Goal: Task Accomplishment & Management: Use online tool/utility

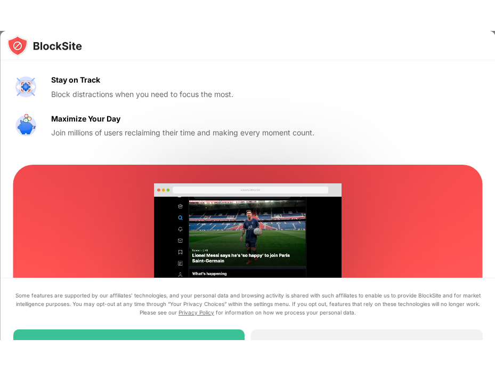
scroll to position [180, 0]
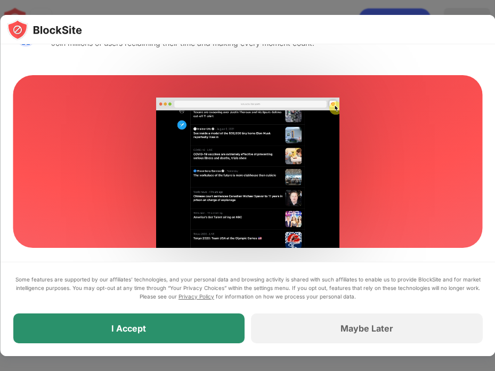
click at [178, 308] on div "I Accept" at bounding box center [129, 328] width 232 height 30
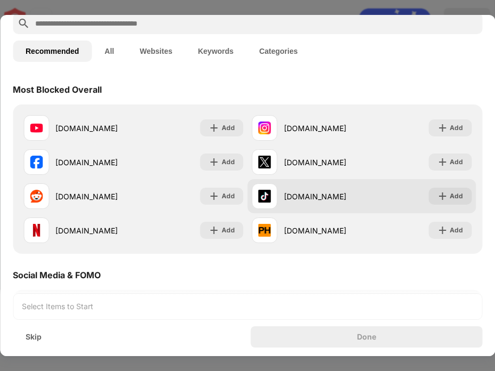
scroll to position [106, 0]
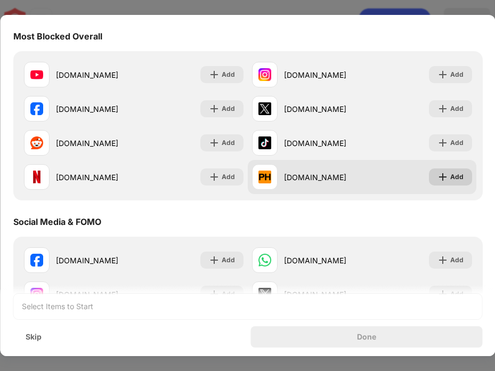
click at [449, 172] on div "Add" at bounding box center [455, 176] width 13 height 11
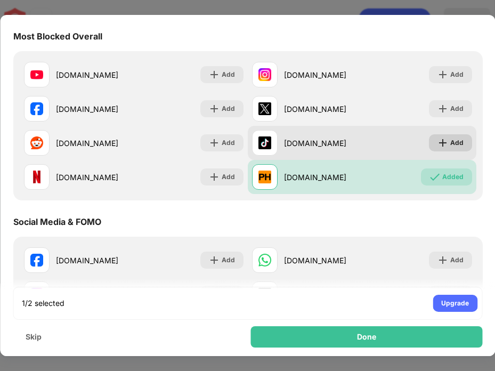
click at [449, 144] on div "Add" at bounding box center [455, 142] width 13 height 11
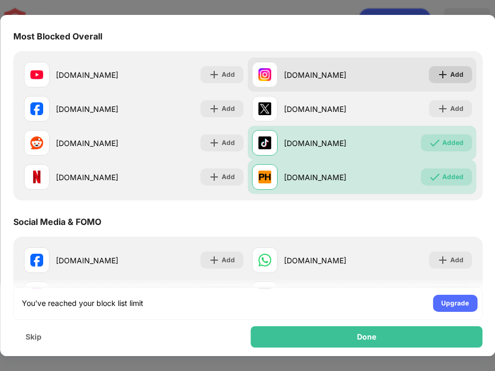
click at [449, 75] on div "Add" at bounding box center [455, 74] width 13 height 11
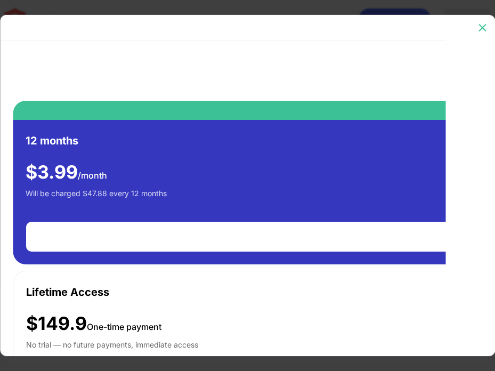
click at [480, 28] on img at bounding box center [482, 27] width 11 height 11
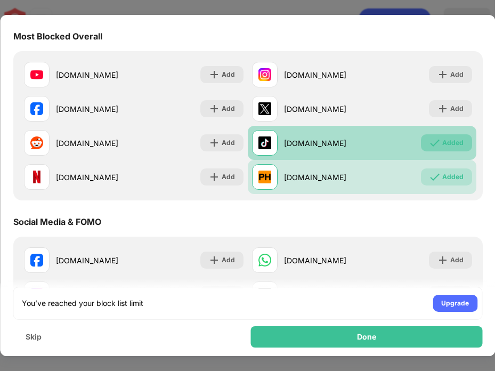
click at [444, 142] on div "Added" at bounding box center [451, 142] width 21 height 11
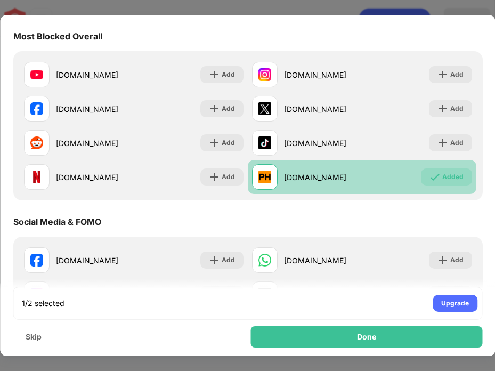
click at [429, 180] on img at bounding box center [434, 176] width 11 height 11
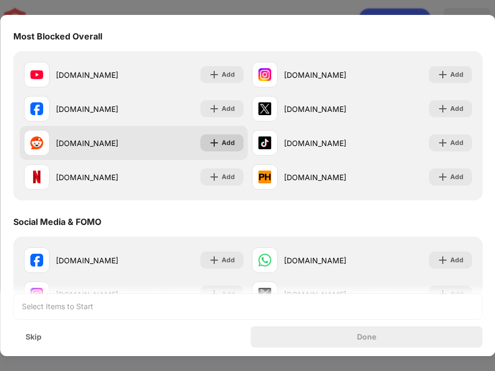
click at [215, 143] on div "Add" at bounding box center [221, 142] width 43 height 17
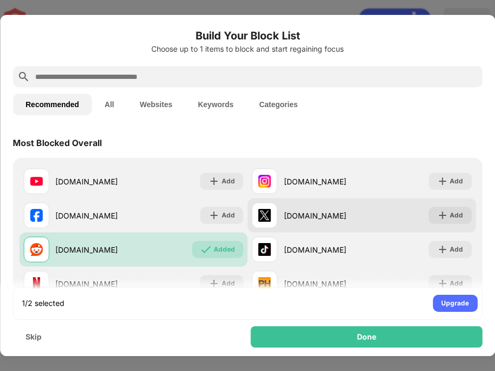
scroll to position [53, 0]
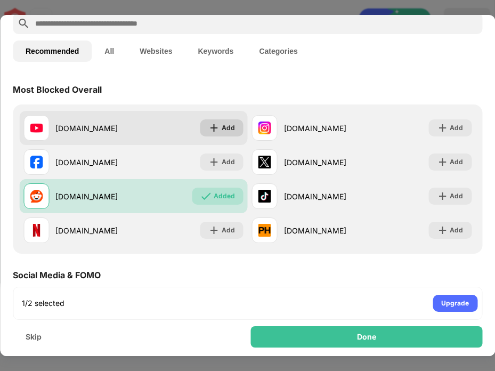
click at [222, 133] on div "Add" at bounding box center [227, 127] width 13 height 11
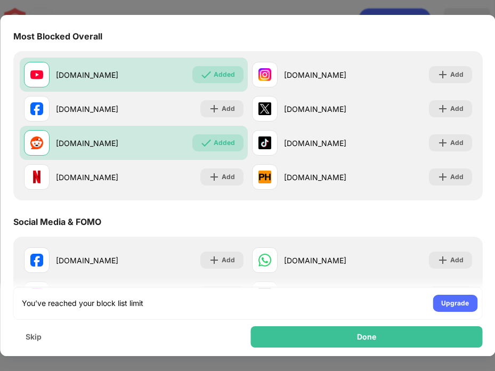
scroll to position [160, 0]
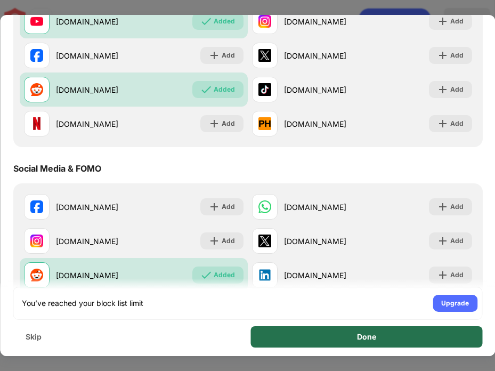
click at [329, 308] on div "Done" at bounding box center [367, 336] width 232 height 21
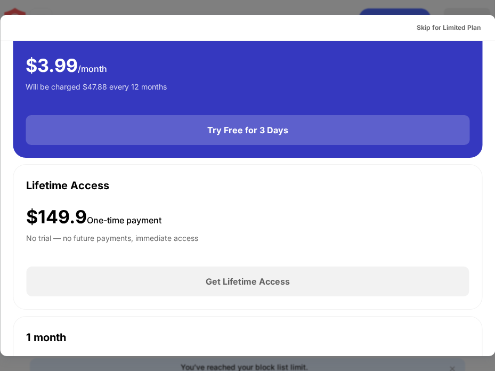
scroll to position [0, 0]
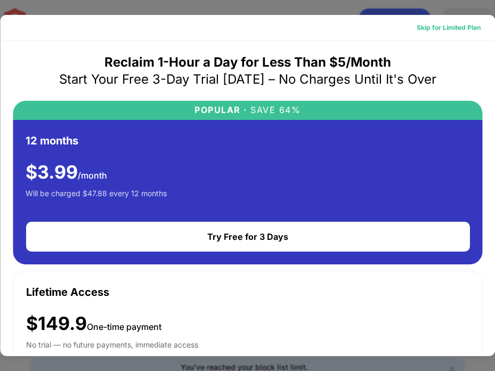
click at [446, 27] on div "Skip for Limited Plan" at bounding box center [448, 27] width 64 height 11
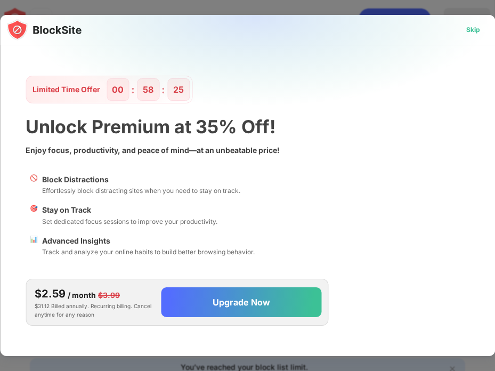
click at [472, 34] on div "Skip" at bounding box center [473, 29] width 14 height 11
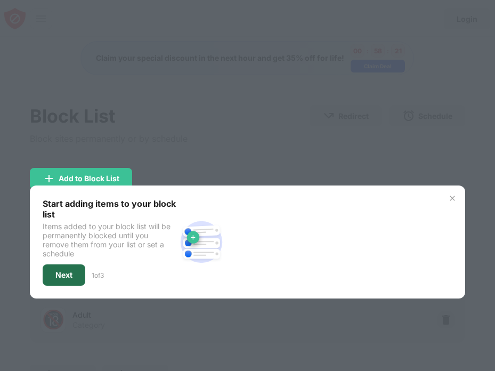
click at [81, 277] on div "Next" at bounding box center [64, 274] width 43 height 21
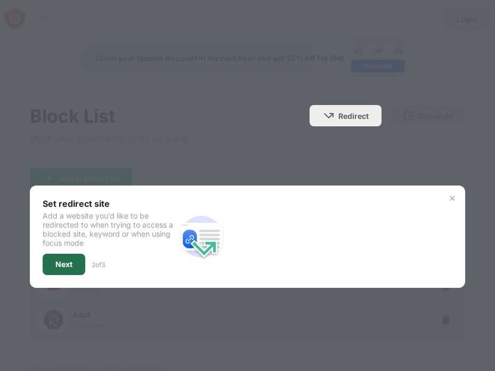
click at [77, 266] on div "Next" at bounding box center [64, 263] width 43 height 21
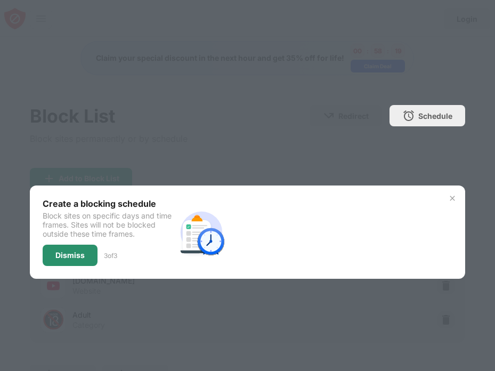
click at [86, 253] on div "Dismiss" at bounding box center [70, 254] width 55 height 21
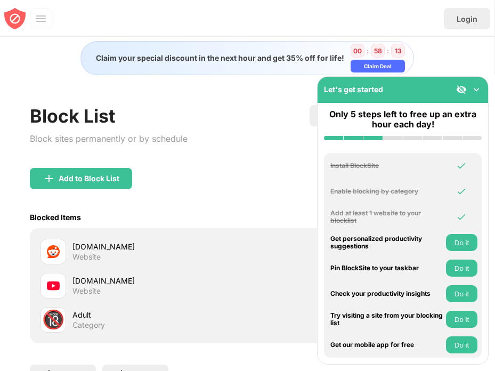
scroll to position [53, 0]
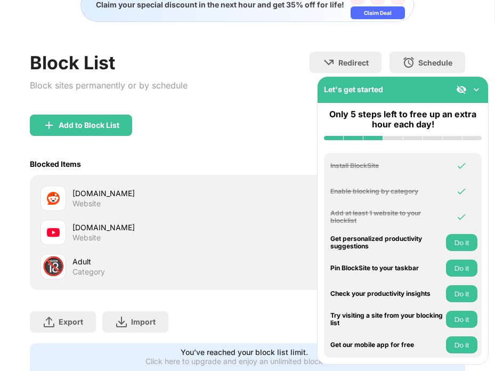
click at [475, 89] on img at bounding box center [476, 89] width 11 height 11
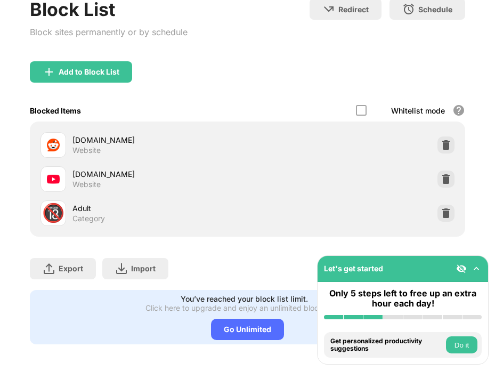
scroll to position [118, 0]
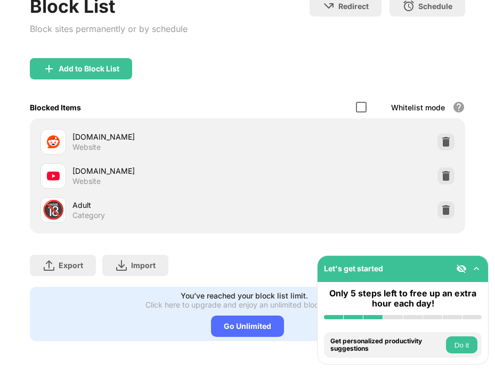
click at [356, 102] on div at bounding box center [361, 107] width 11 height 11
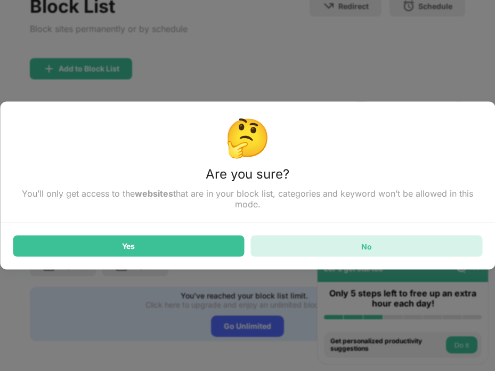
click at [372, 247] on div "No" at bounding box center [367, 245] width 232 height 21
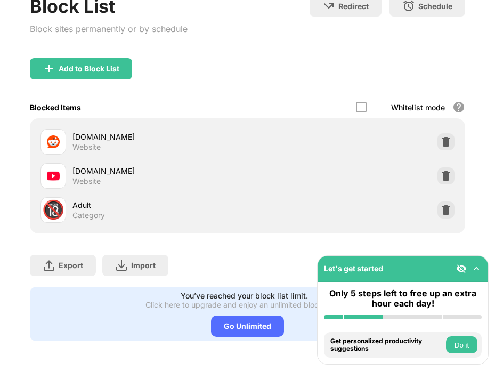
scroll to position [0, 0]
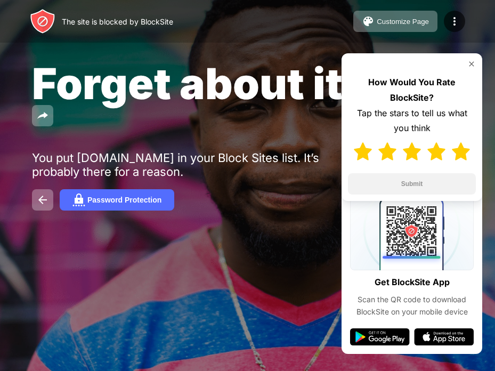
click at [464, 150] on img at bounding box center [460, 151] width 18 height 18
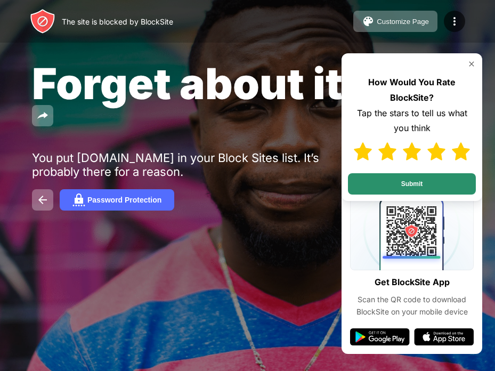
click at [450, 184] on button "Submit" at bounding box center [412, 183] width 128 height 21
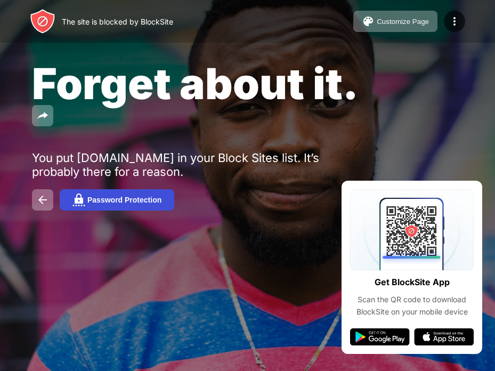
click at [155, 201] on div "Password Protection" at bounding box center [124, 199] width 74 height 9
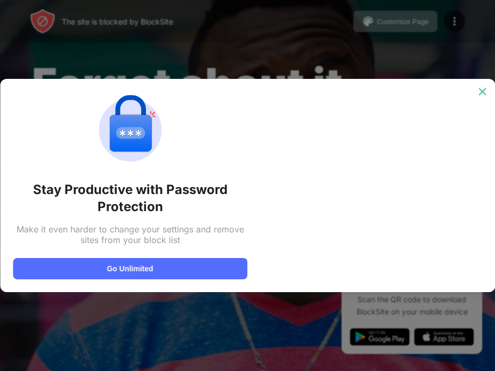
click at [483, 92] on img at bounding box center [482, 91] width 11 height 11
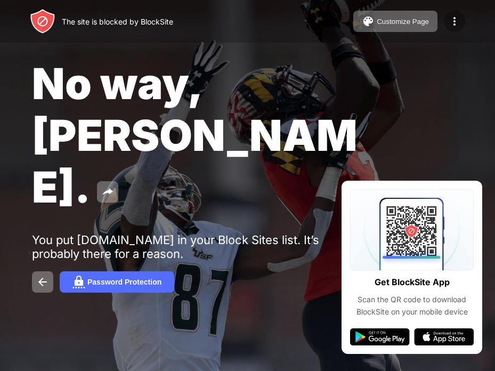
click at [455, 23] on img at bounding box center [454, 21] width 13 height 13
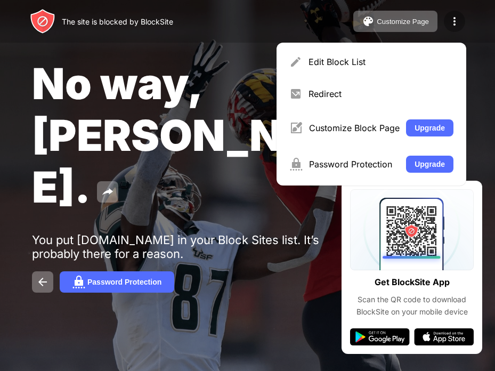
click at [460, 21] on img at bounding box center [454, 21] width 13 height 13
